Goal: Task Accomplishment & Management: Manage account settings

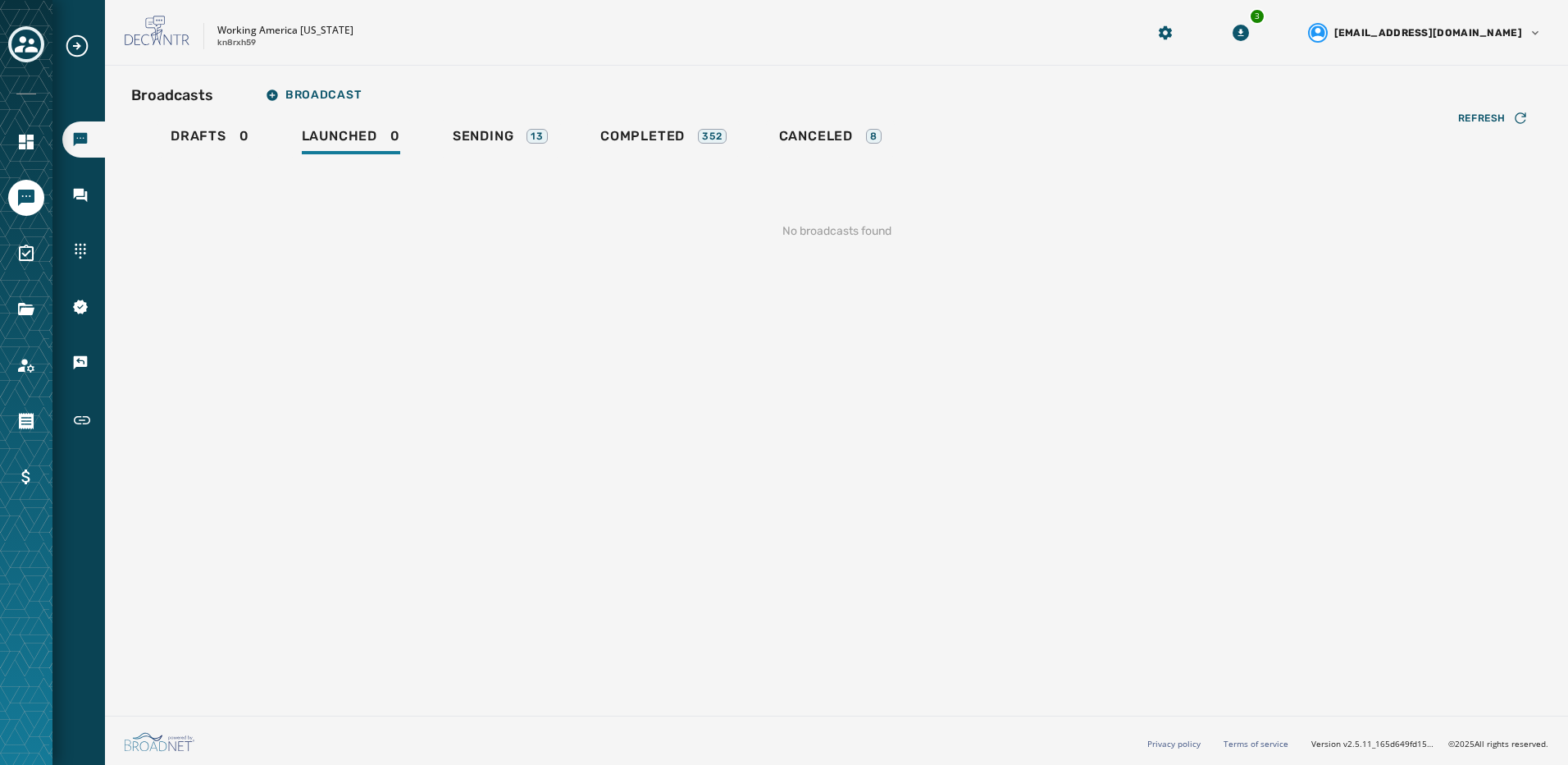
click at [44, 40] on div at bounding box center [26, 382] width 53 height 765
click at [36, 42] on icon "Toggle account select drawer" at bounding box center [26, 44] width 23 height 23
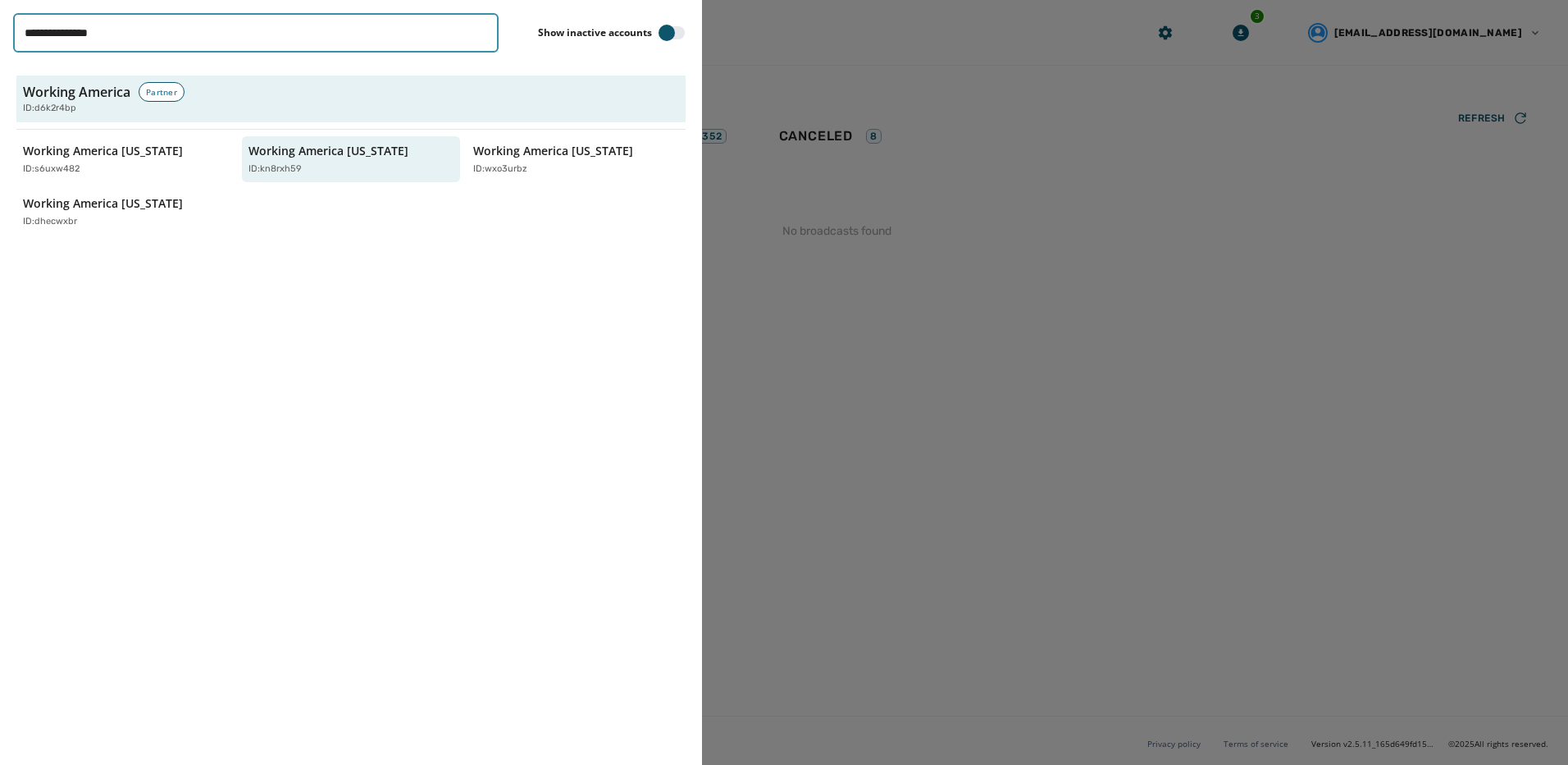
click at [480, 30] on input "**********" at bounding box center [255, 32] width 485 height 39
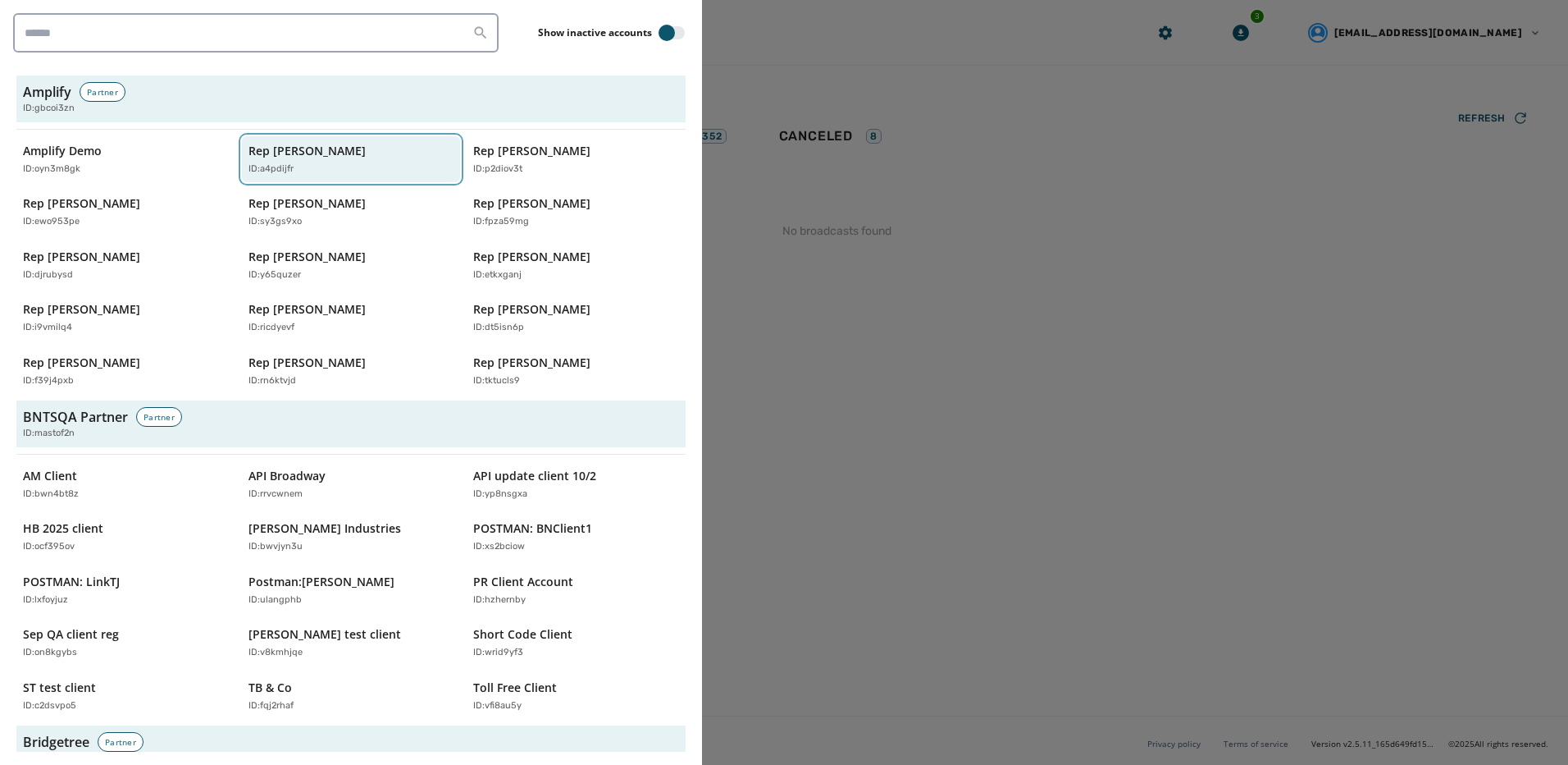
click at [298, 174] on div "ID: a4pdijfr" at bounding box center [343, 169] width 189 height 14
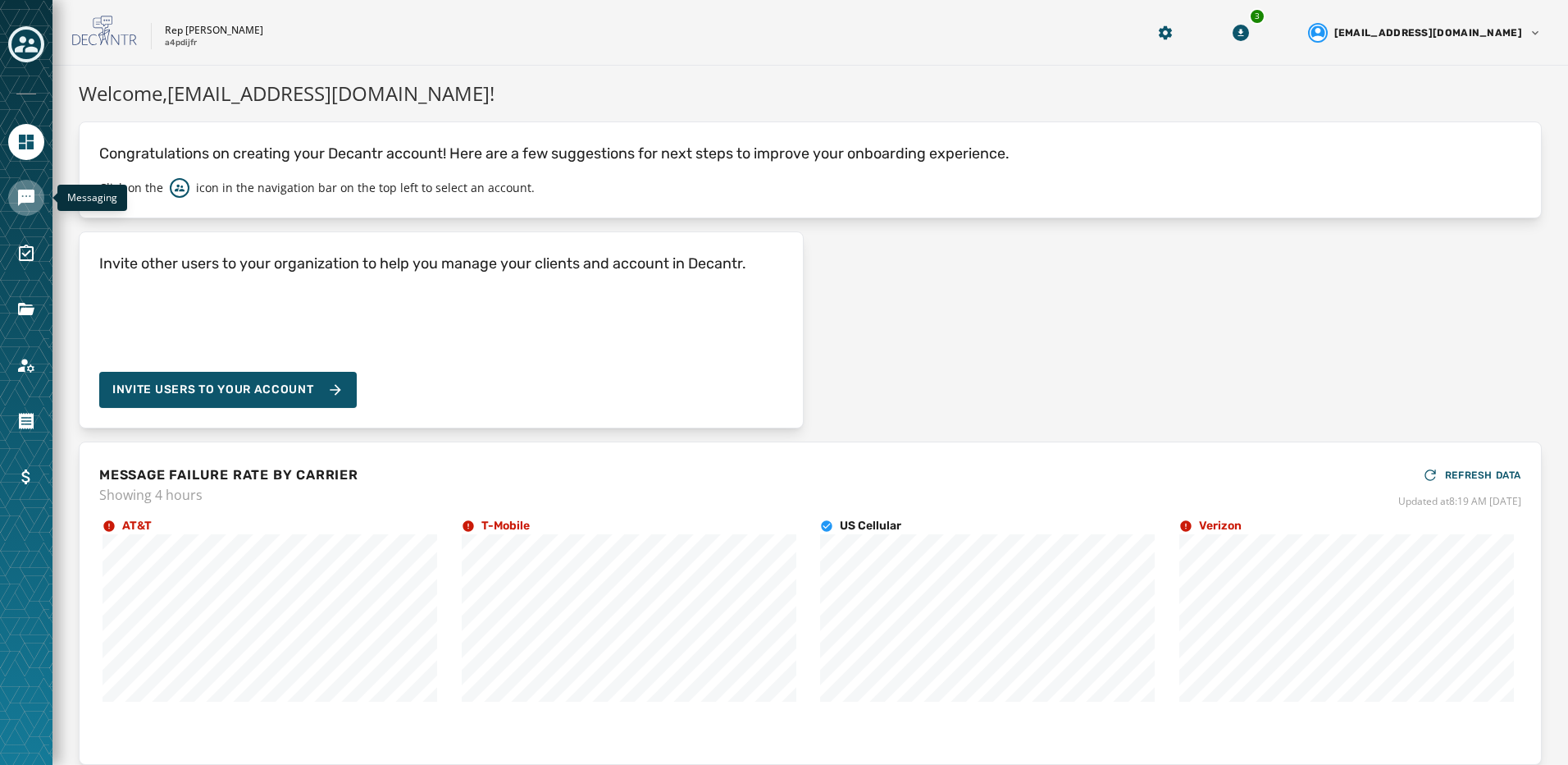
click at [38, 202] on link "Navigate to Messaging" at bounding box center [26, 198] width 36 height 36
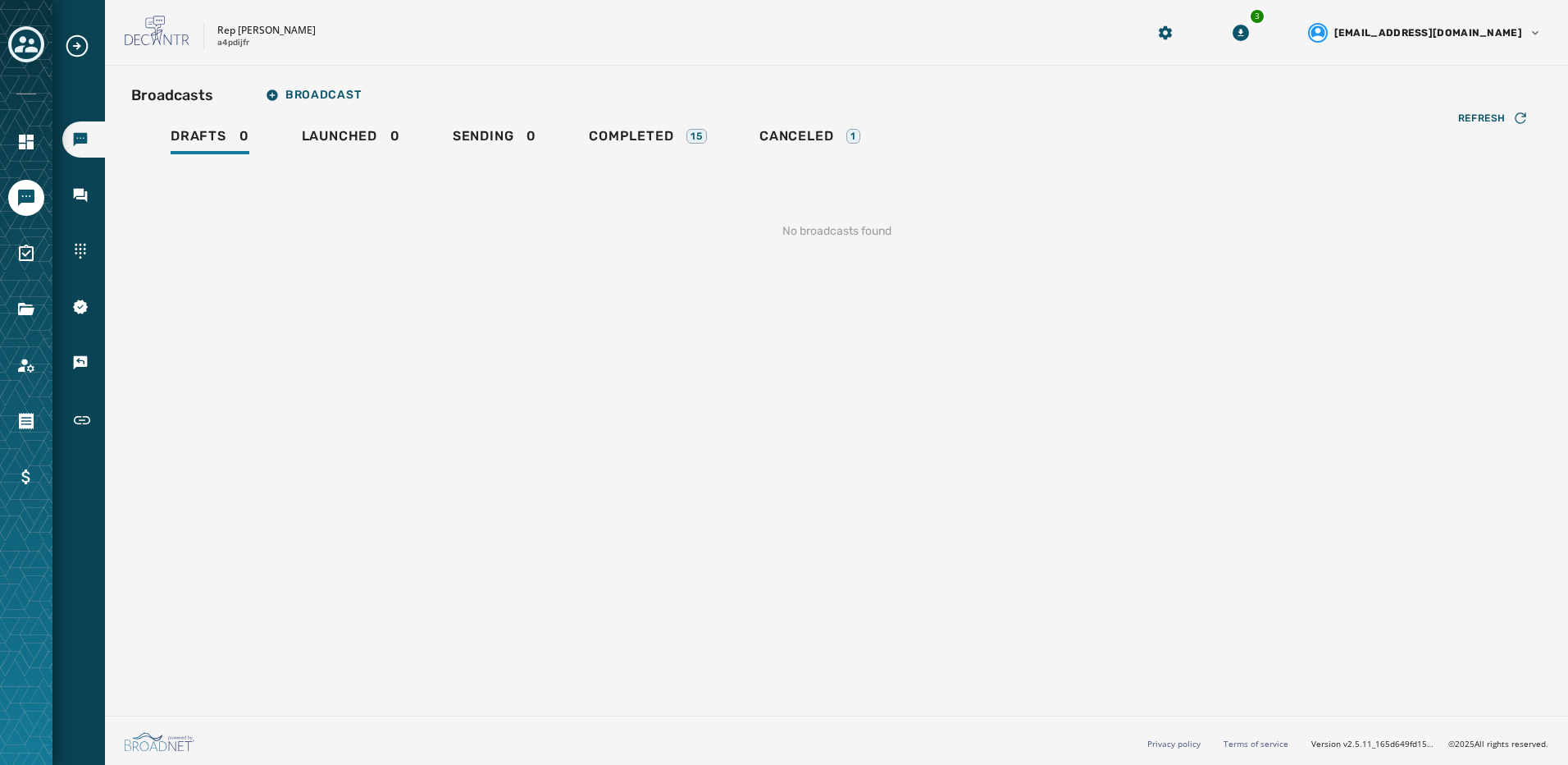
click at [419, 136] on div "Drafts 0 Launched 0 Sending 0 Completed 15 Canceled 1" at bounding box center [836, 138] width 1410 height 38
click at [477, 133] on span "Sending" at bounding box center [483, 136] width 61 height 17
click at [662, 133] on span "Completed" at bounding box center [631, 136] width 84 height 17
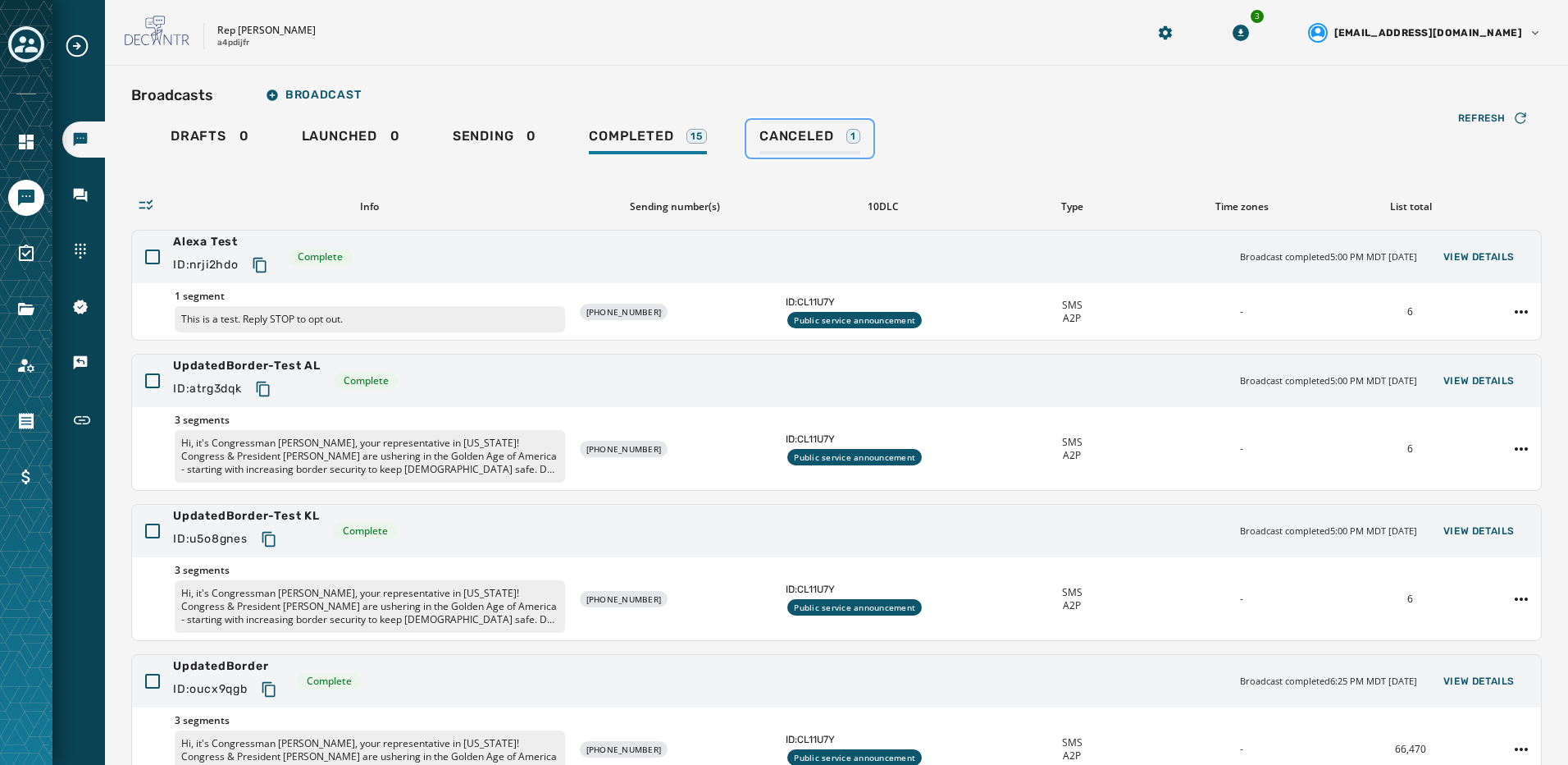
click at [787, 145] on div "Canceled 1" at bounding box center [809, 141] width 101 height 26
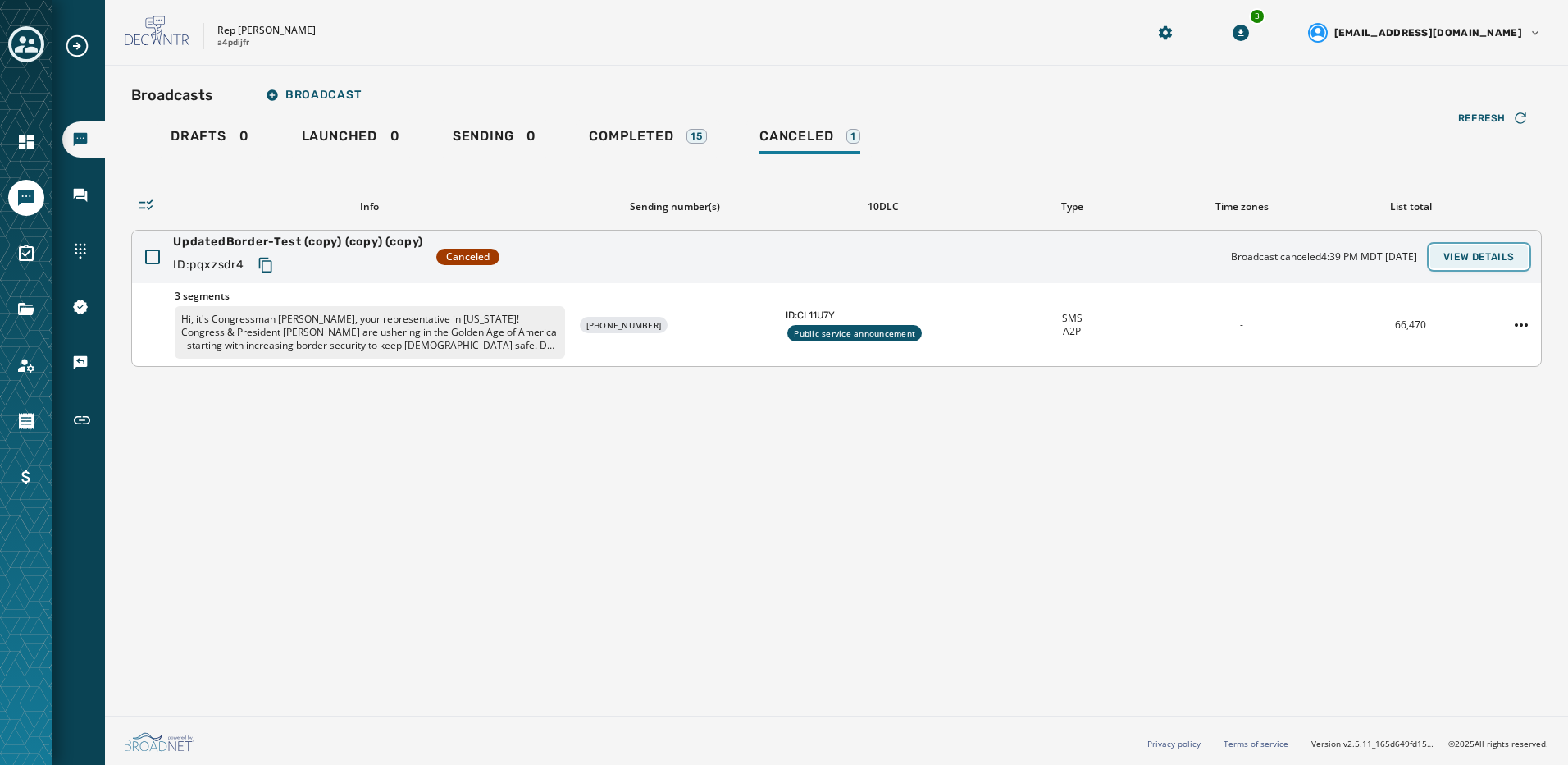
click at [1497, 251] on span "View Details" at bounding box center [1479, 257] width 71 height 13
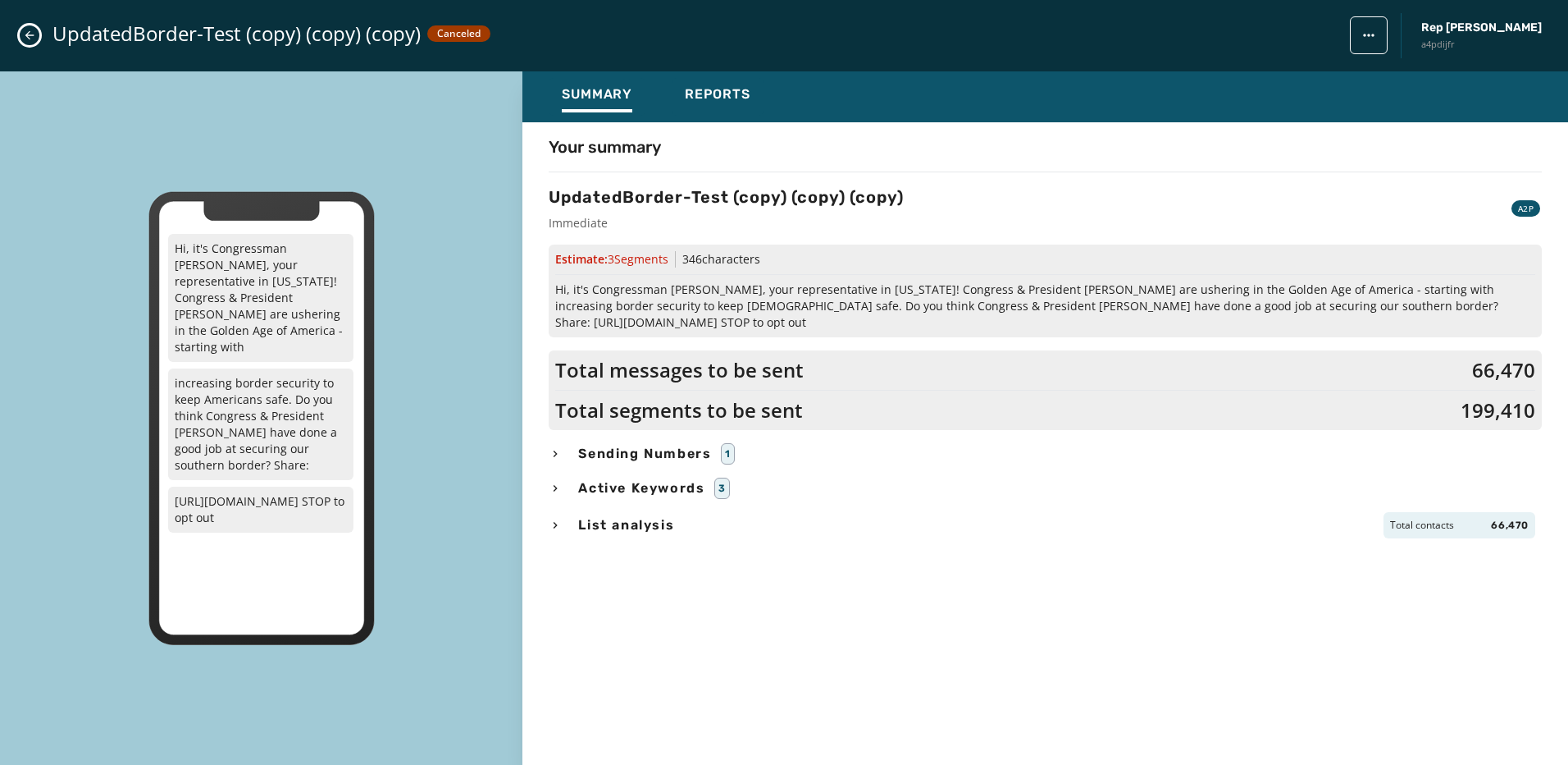
click at [32, 37] on icon "Close admin drawer" at bounding box center [30, 35] width 13 height 13
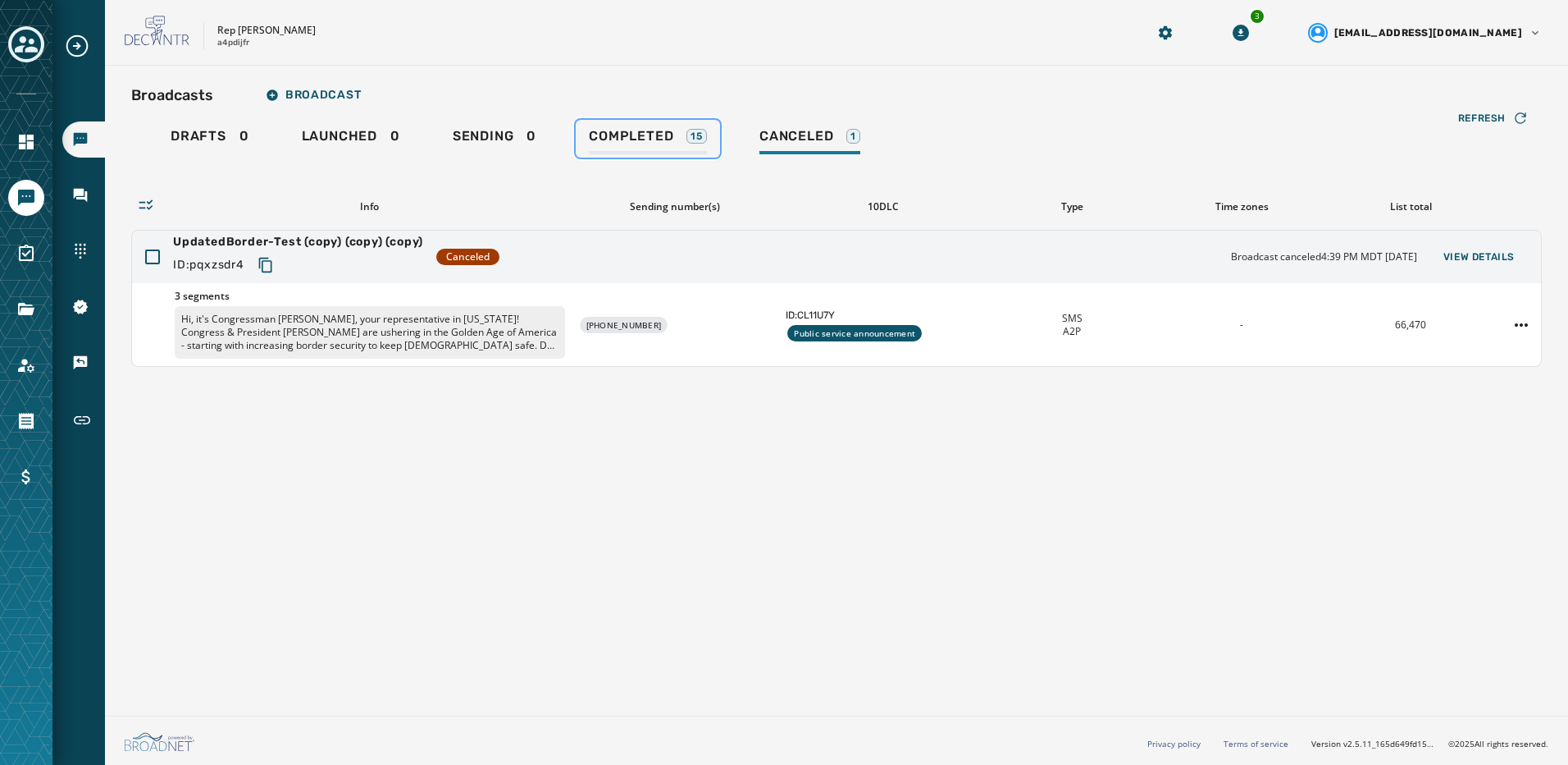
click at [610, 127] on link "Completed 15" at bounding box center [648, 138] width 145 height 38
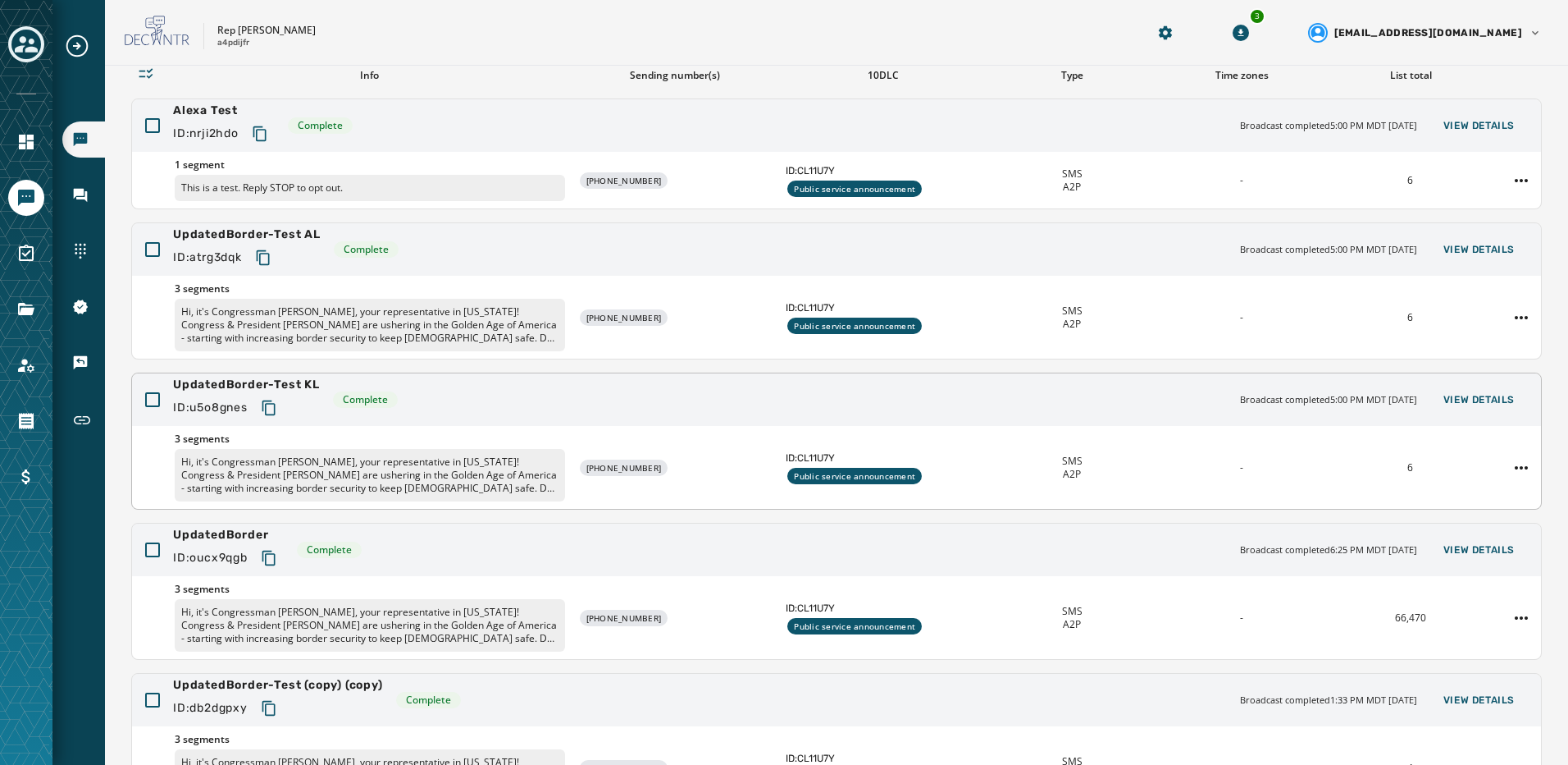
scroll to position [307, 0]
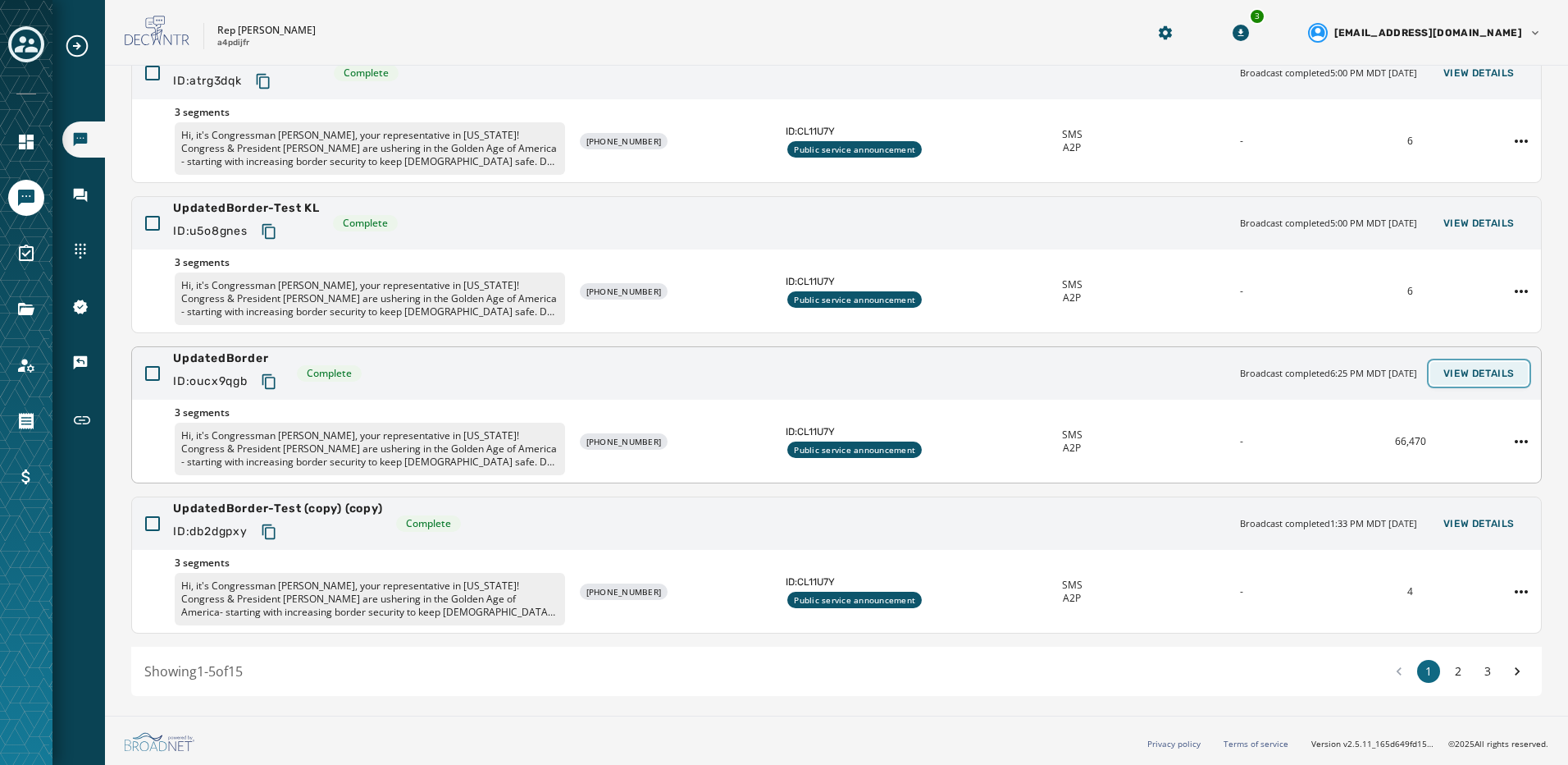
click at [1473, 374] on span "View Details" at bounding box center [1479, 373] width 71 height 13
